Goal: Find specific page/section: Find specific page/section

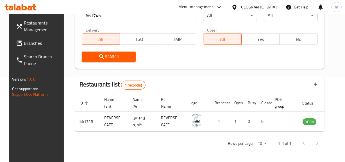
scroll to position [0, 6]
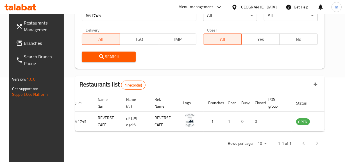
click at [267, 4] on div "United Arab Emirates" at bounding box center [258, 7] width 37 height 6
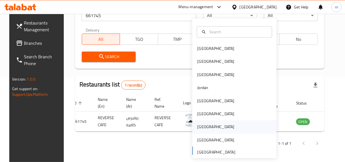
click at [199, 124] on div "[GEOGRAPHIC_DATA]" at bounding box center [215, 127] width 37 height 6
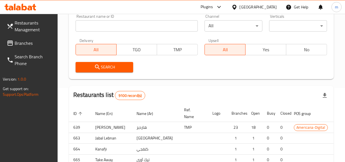
scroll to position [88, 0]
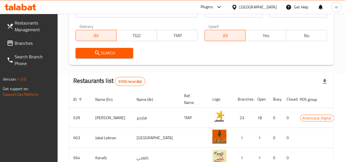
drag, startPoint x: 18, startPoint y: 42, endPoint x: 19, endPoint y: 46, distance: 3.8
click at [18, 42] on span "Branches" at bounding box center [34, 43] width 39 height 7
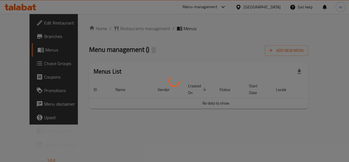
click at [110, 27] on div at bounding box center [174, 81] width 349 height 162
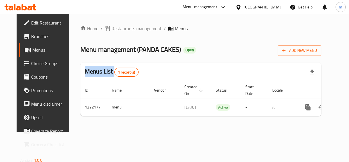
click at [110, 27] on div "Home / Restaurants management / Menus Menu management ( PANDA CAKES ) Open Add …" at bounding box center [200, 72] width 241 height 95
click at [112, 27] on span "Restaurants management" at bounding box center [137, 28] width 50 height 7
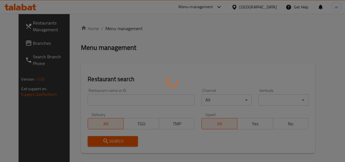
click at [110, 27] on div at bounding box center [172, 81] width 345 height 162
click at [96, 97] on div at bounding box center [172, 81] width 345 height 162
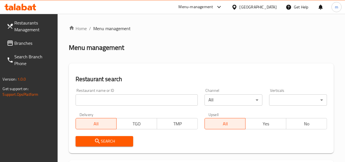
click at [96, 97] on div at bounding box center [172, 81] width 345 height 162
click at [96, 97] on input "search" at bounding box center [137, 99] width 123 height 11
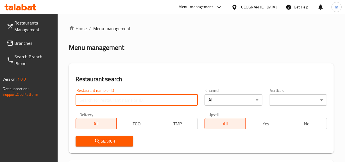
paste input "673941"
type input "673941"
click button "Search" at bounding box center [105, 141] width 58 height 10
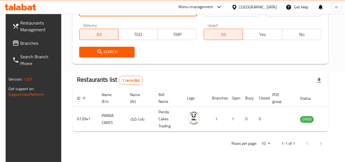
scroll to position [0, 6]
